Goal: Find contact information: Find contact information

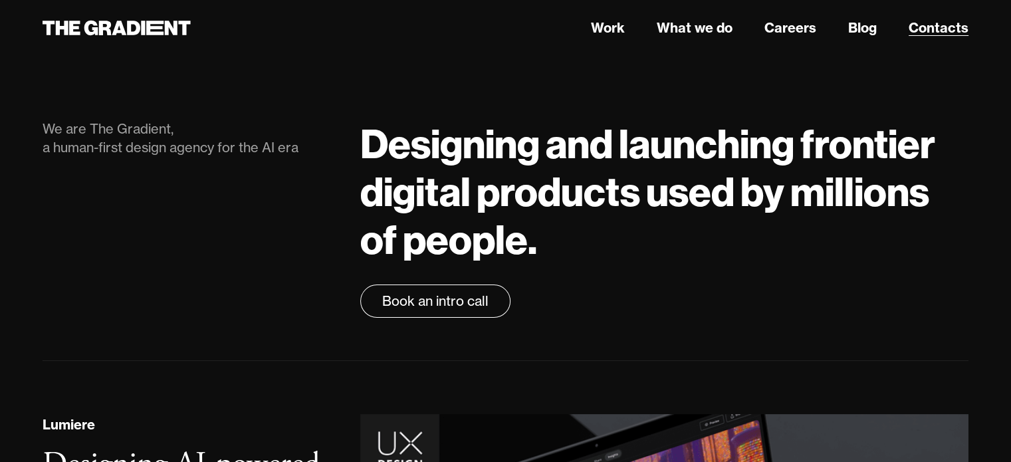
click at [925, 32] on link "Contacts" at bounding box center [938, 28] width 60 height 20
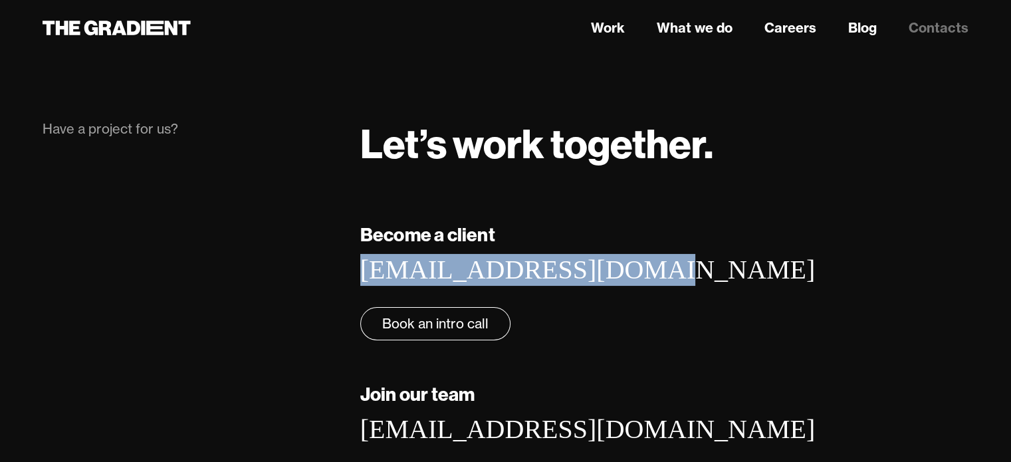
drag, startPoint x: 502, startPoint y: 284, endPoint x: 356, endPoint y: 273, distance: 146.0
click at [356, 273] on div "Become a client [EMAIL_ADDRESS][DOMAIN_NAME] ‍ Book an intro call Join our team…" at bounding box center [664, 353] width 635 height 264
copy link "[EMAIL_ADDRESS][DOMAIN_NAME]"
